Goal: Information Seeking & Learning: Learn about a topic

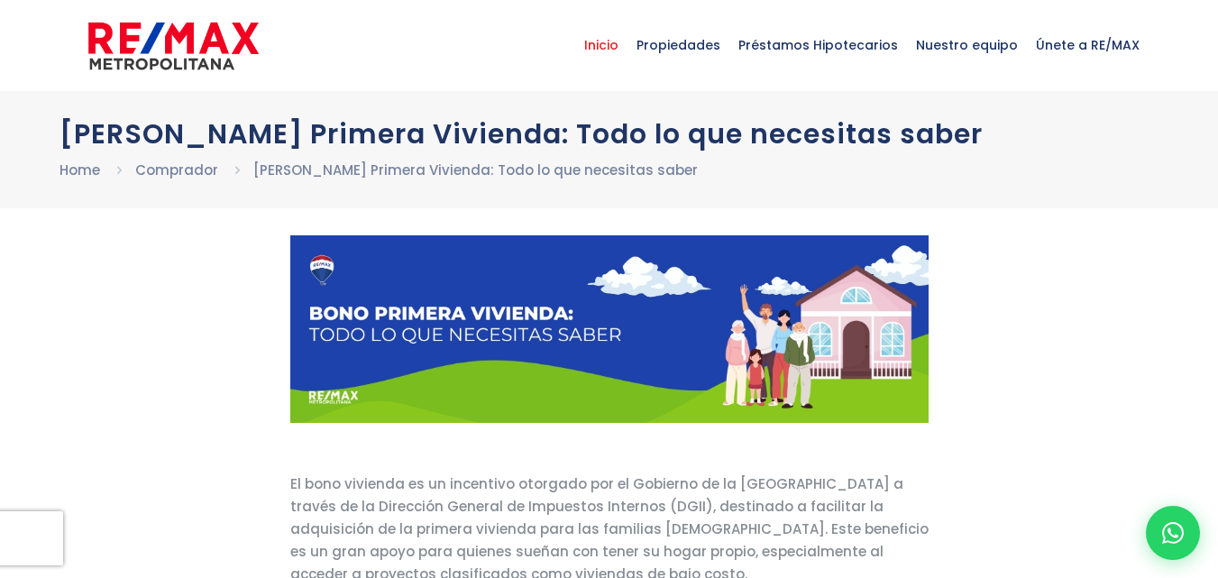
click at [619, 45] on span "Inicio" at bounding box center [601, 45] width 52 height 54
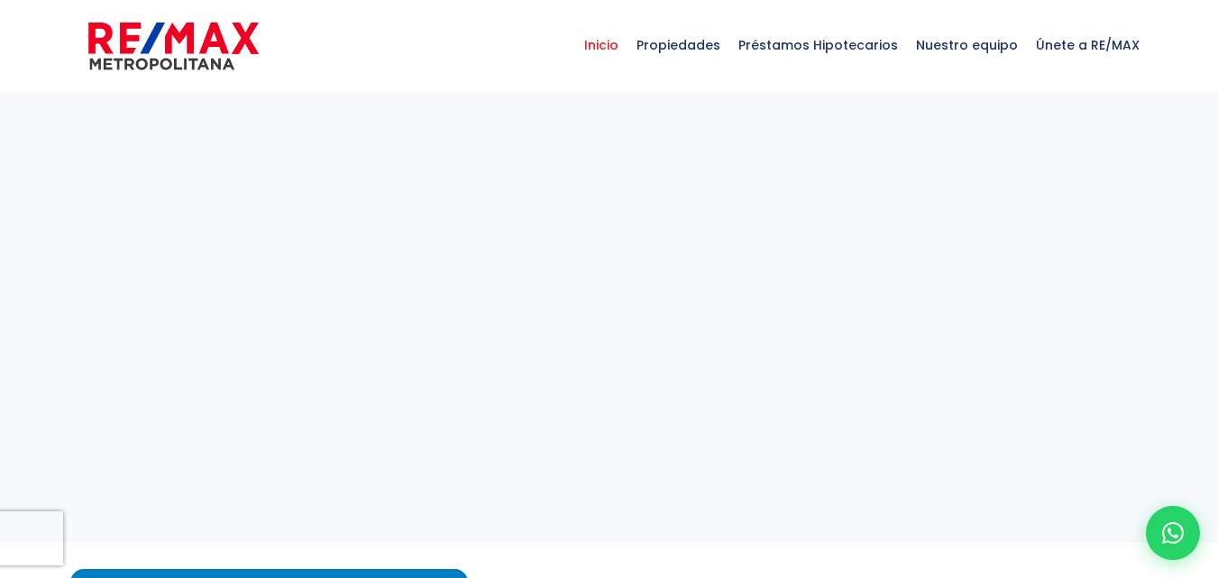
select select
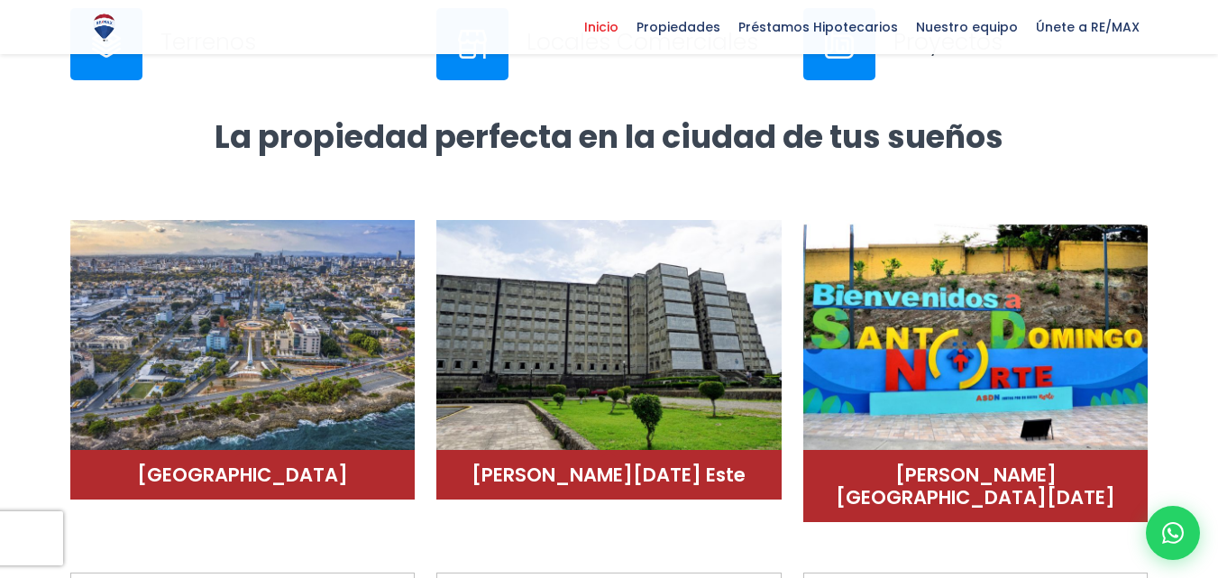
scroll to position [992, 0]
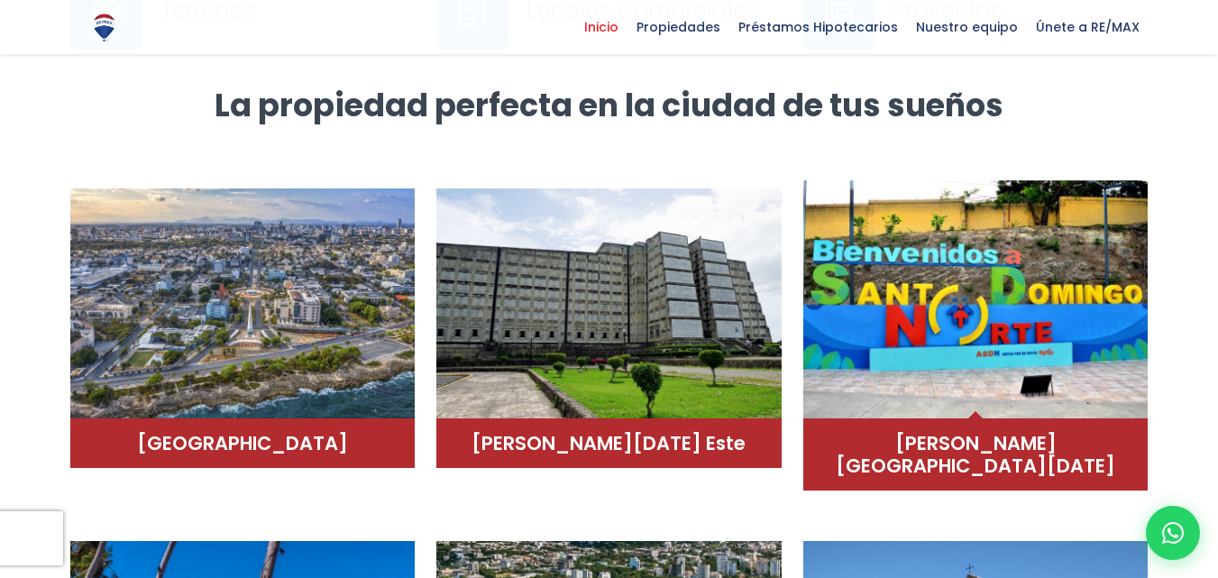
click at [941, 285] on img at bounding box center [975, 297] width 345 height 243
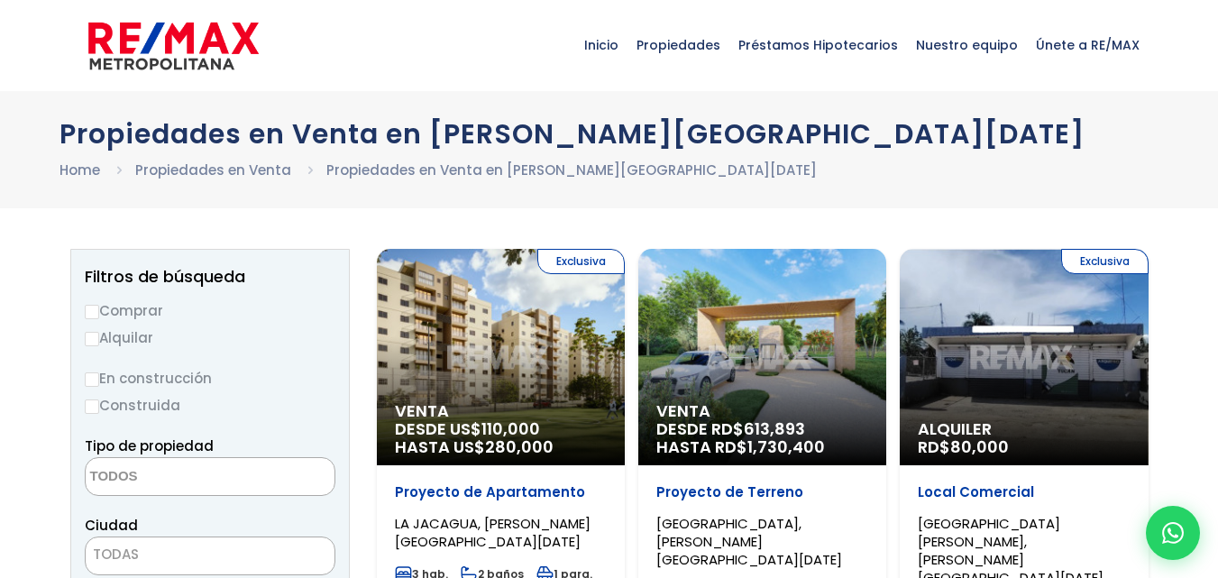
select select
click at [1171, 535] on icon at bounding box center [1172, 532] width 23 height 23
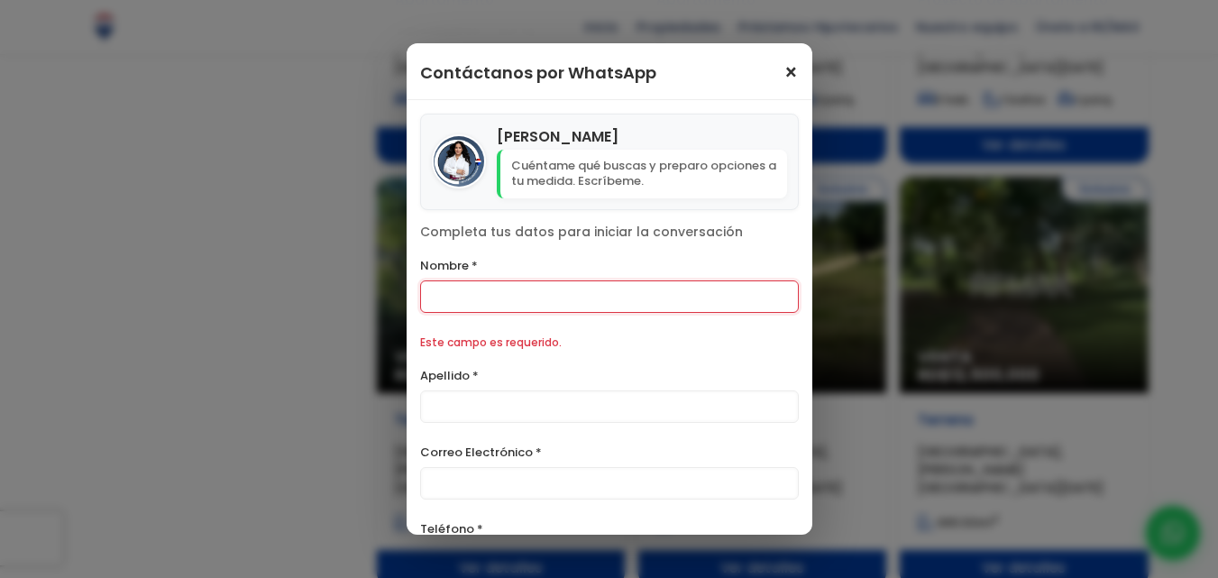
click at [783, 69] on span "×" at bounding box center [790, 73] width 15 height 22
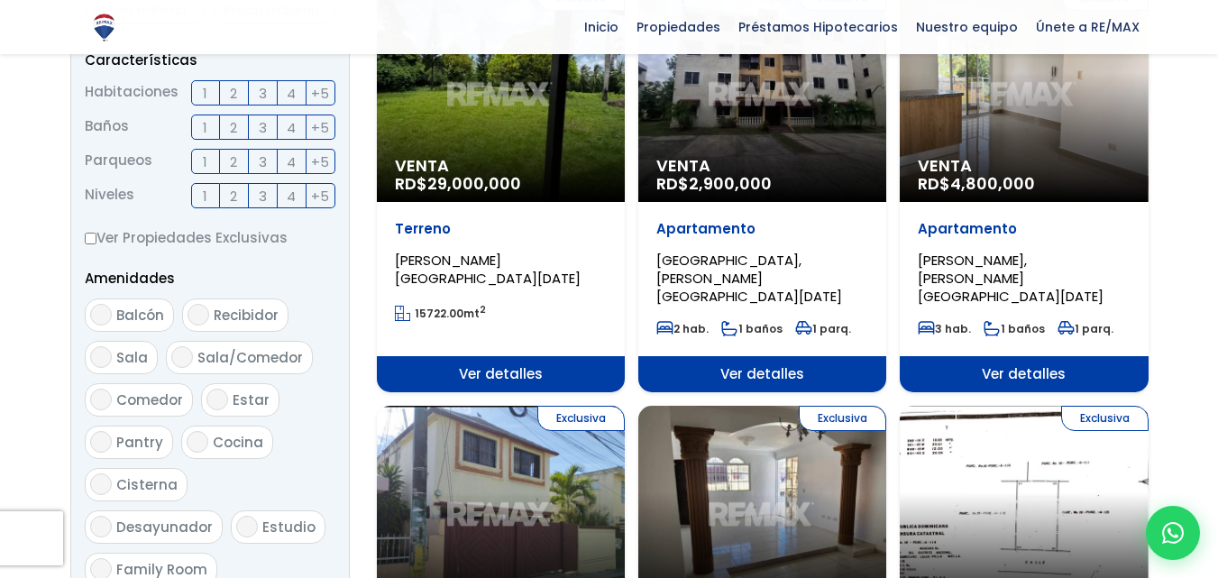
scroll to position [280, 0]
